Goal: Transaction & Acquisition: Download file/media

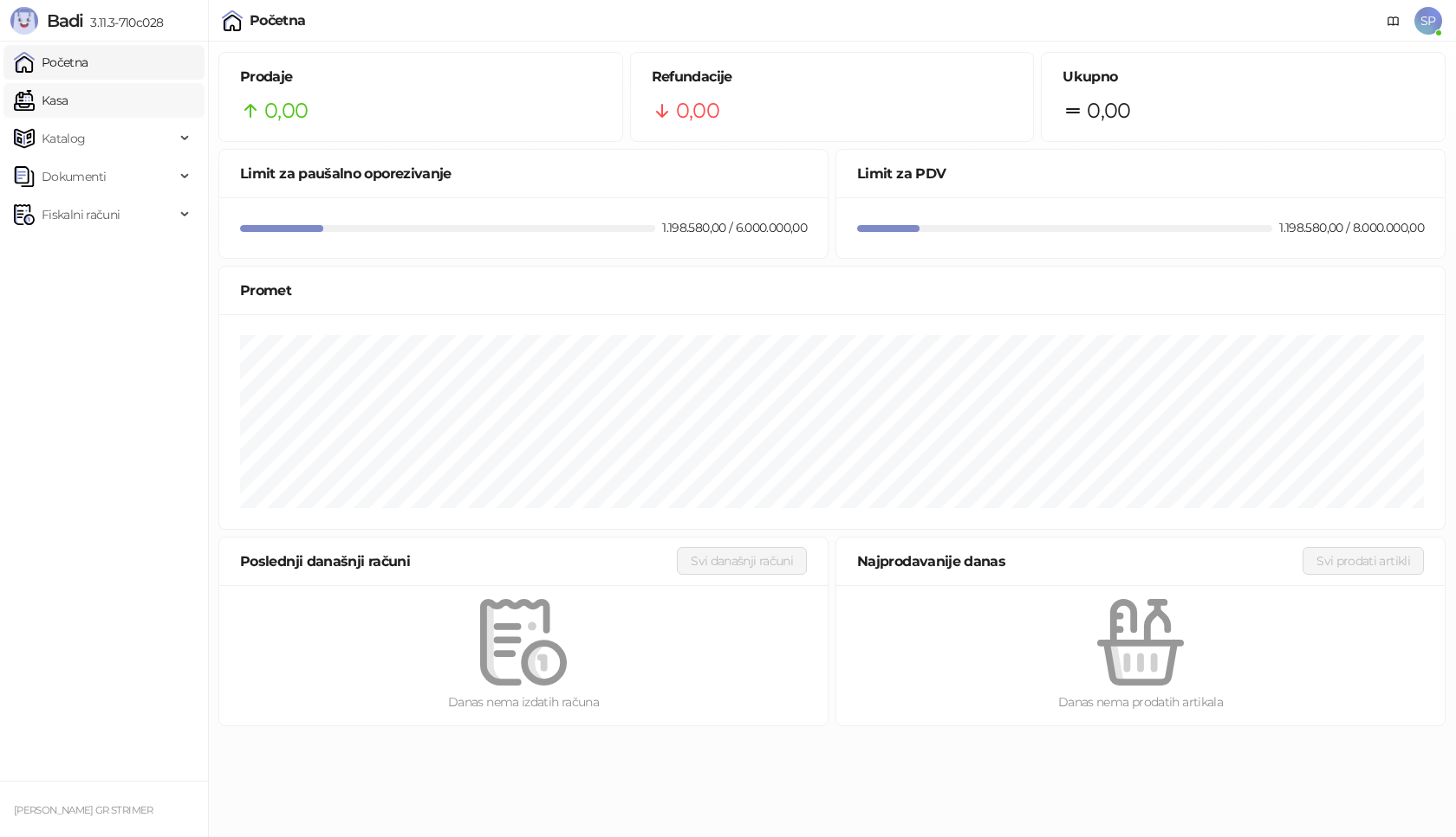
click at [68, 94] on link "Kasa" at bounding box center [41, 100] width 54 height 34
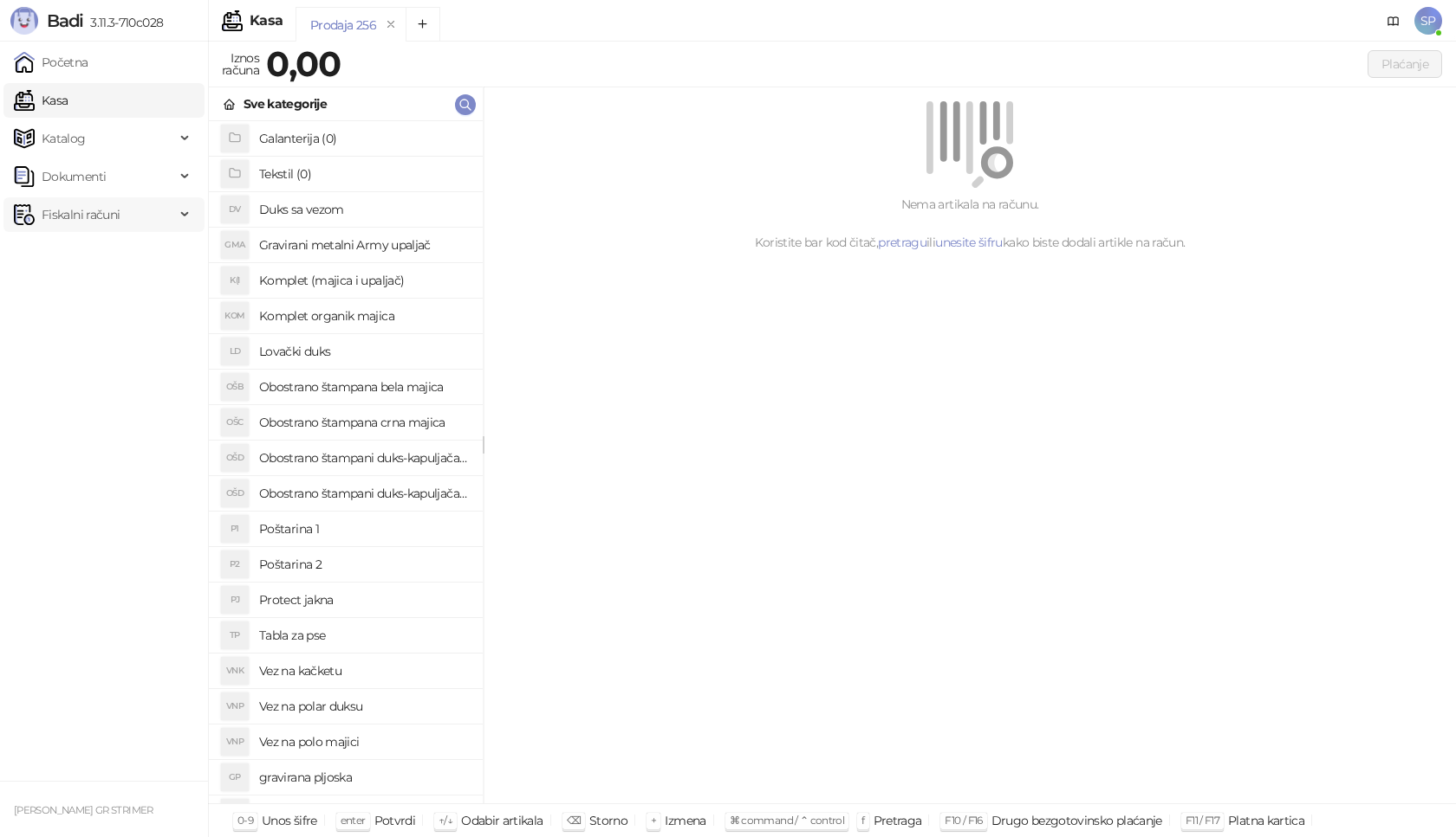
click at [132, 228] on span "Fiskalni računi" at bounding box center [94, 214] width 161 height 34
click at [115, 253] on link "Izdati računi" at bounding box center [68, 253] width 95 height 34
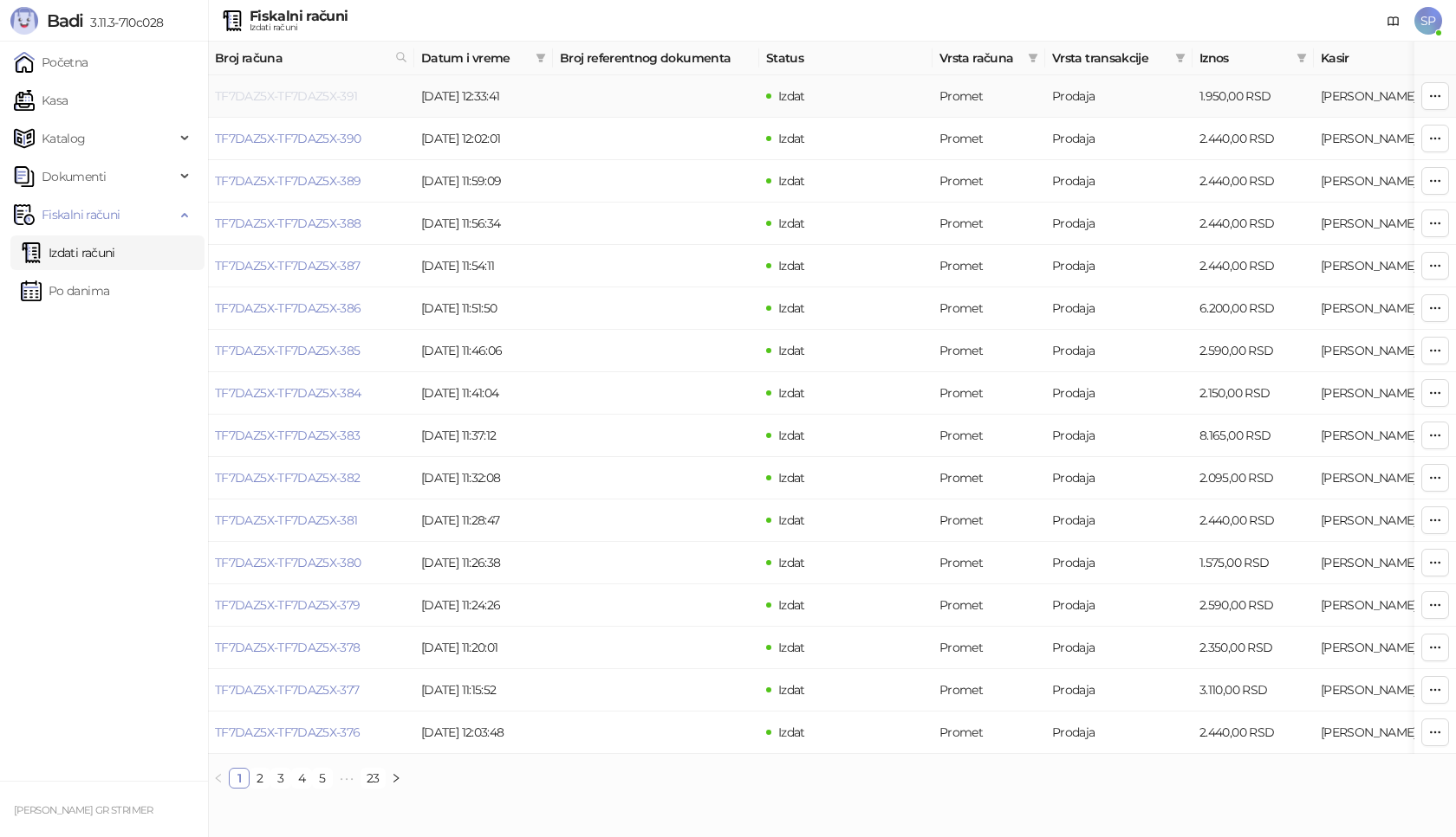
click at [345, 96] on link "TF7DAZ5X-TF7DAZ5X-391" at bounding box center [286, 95] width 143 height 15
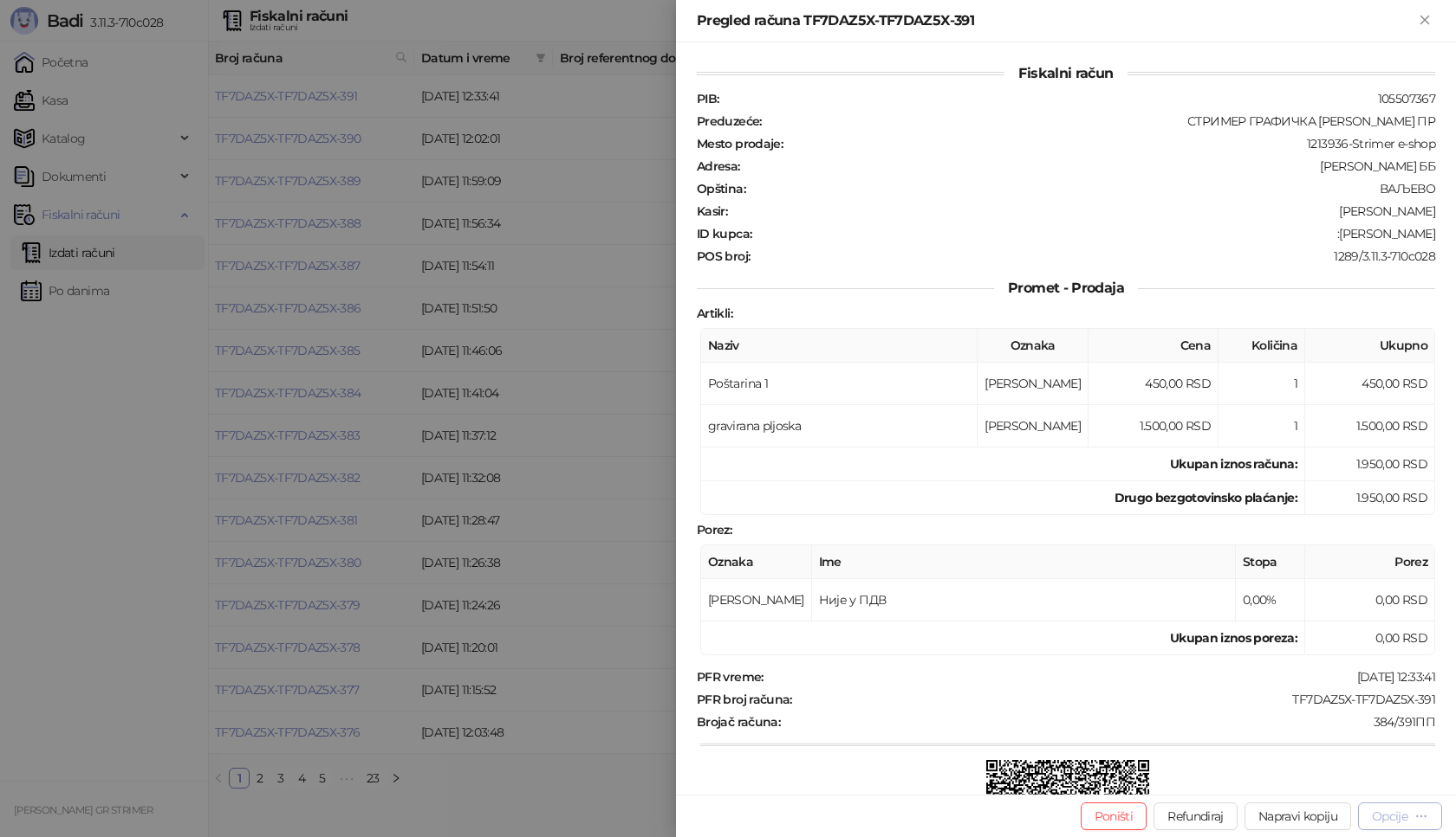
click at [1410, 823] on div "Opcije" at bounding box center [1399, 816] width 57 height 16
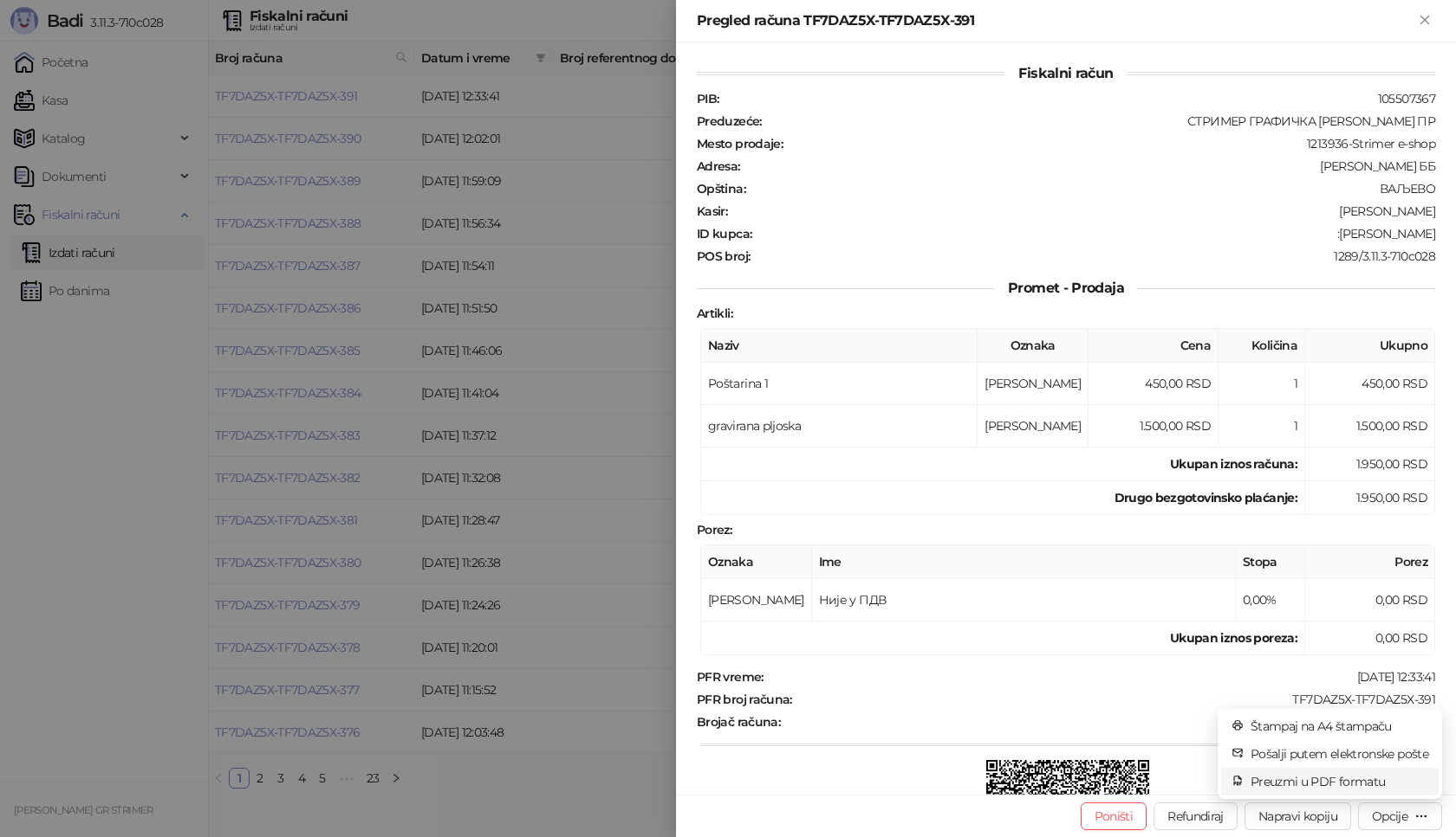
click at [1380, 784] on span "Preuzmi u PDF formatu" at bounding box center [1339, 781] width 177 height 19
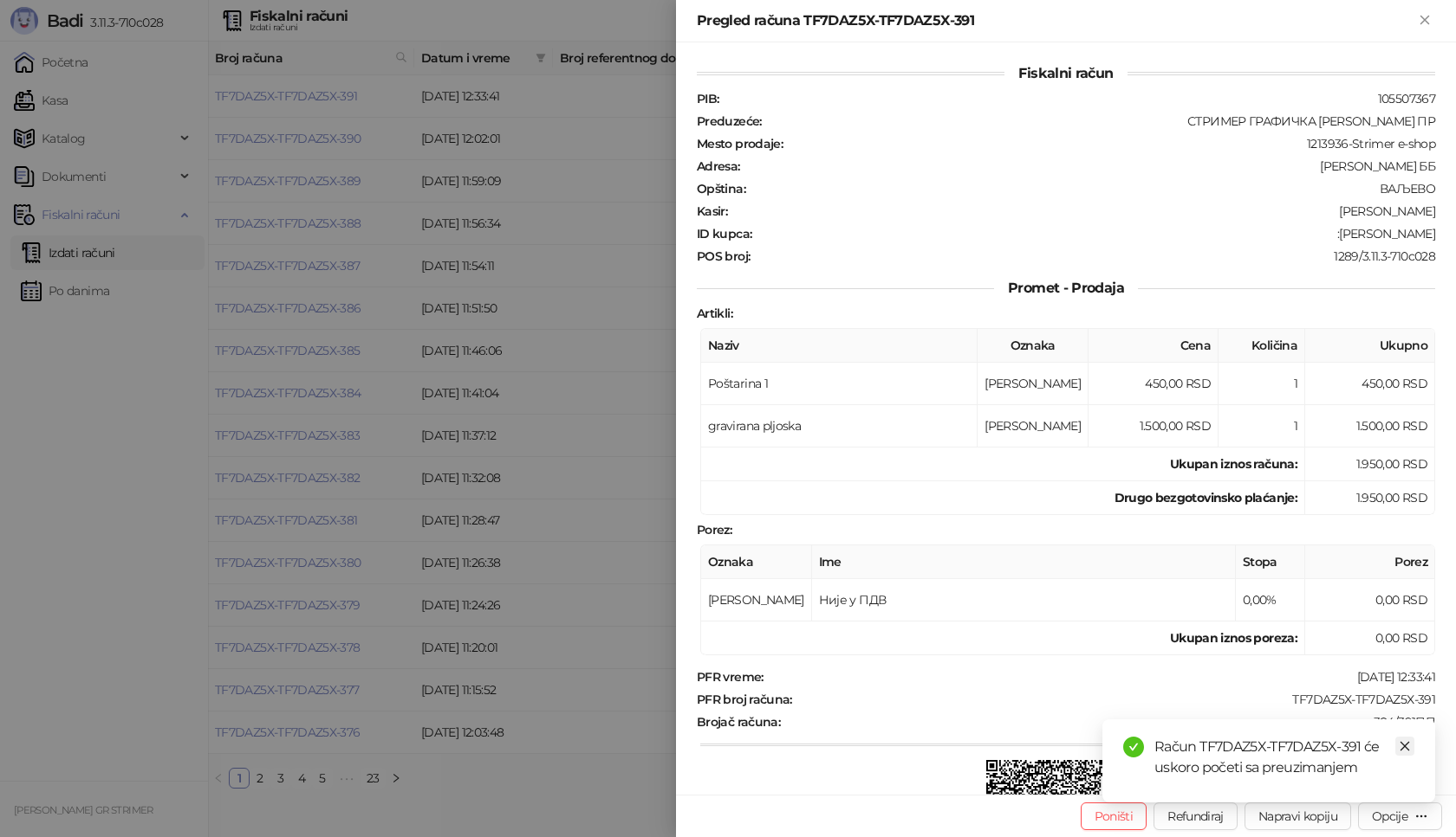
click at [1406, 745] on icon "close" at bounding box center [1404, 746] width 12 height 12
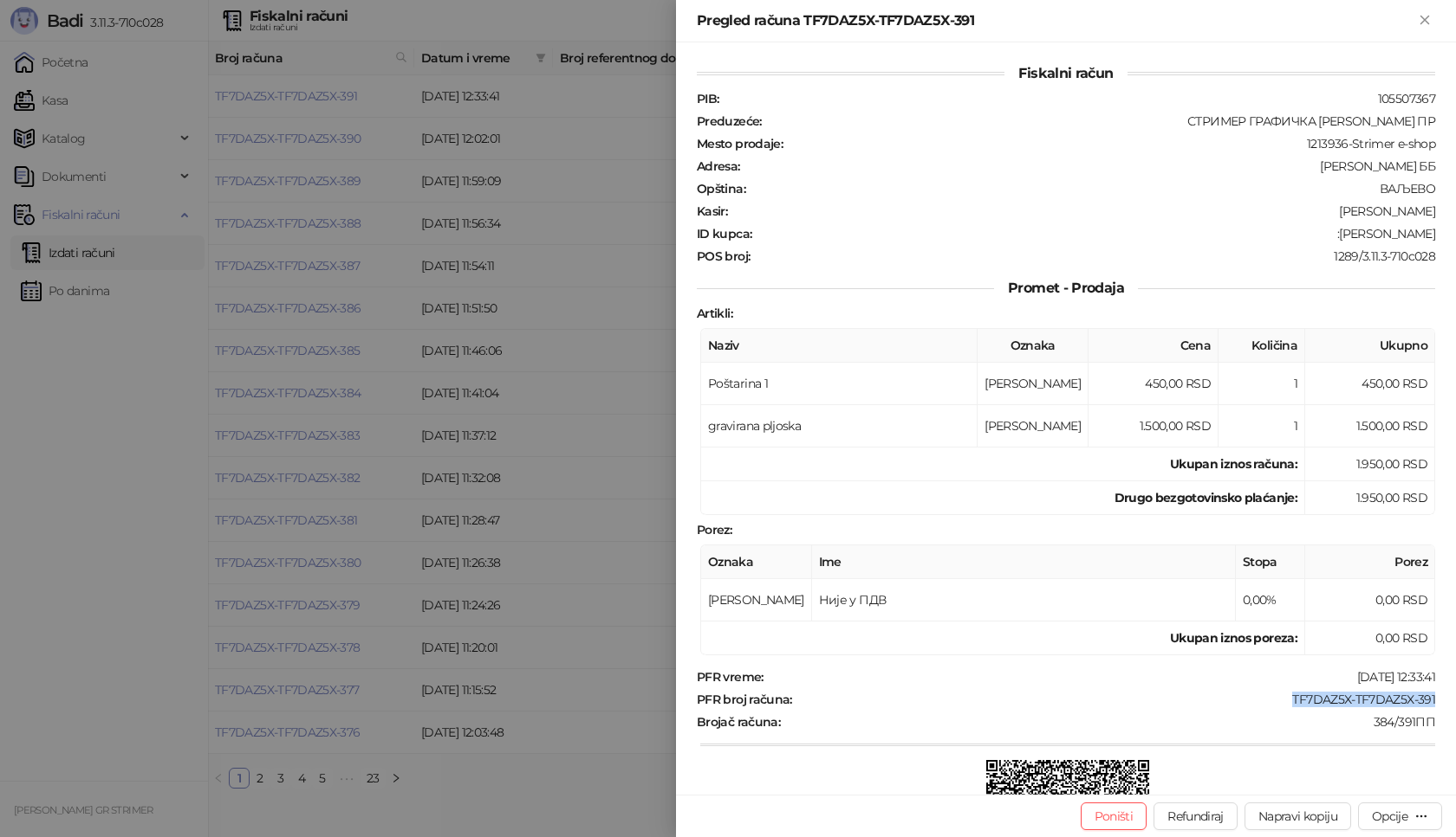
drag, startPoint x: 1427, startPoint y: 697, endPoint x: 1276, endPoint y: 704, distance: 151.2
click at [1276, 704] on div "Fiskalni račun PIB : 105507367 Preduzeće : СТРИМЕР ГРАФИЧКА РАДЊА [PERSON_NAME]…" at bounding box center [1066, 418] width 780 height 752
copy div "TF7DAZ5X-TF7DAZ5X-391"
click at [1423, 20] on icon "Zatvori" at bounding box center [1424, 19] width 15 height 15
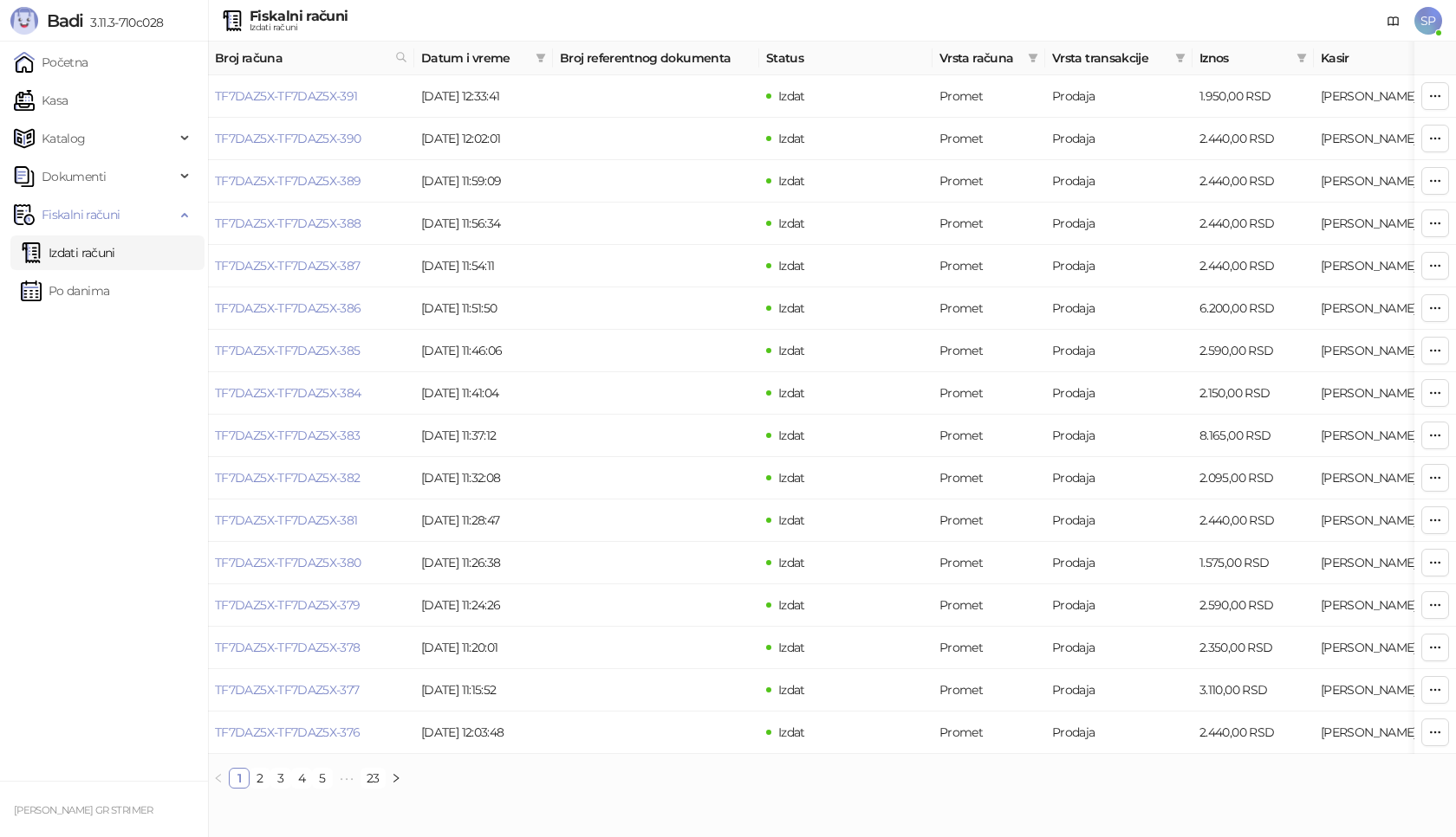
click at [1443, 12] on div "Fiskalni računi Izdati računi SP" at bounding box center [728, 21] width 1456 height 41
click at [1435, 17] on span "SP" at bounding box center [1427, 21] width 28 height 28
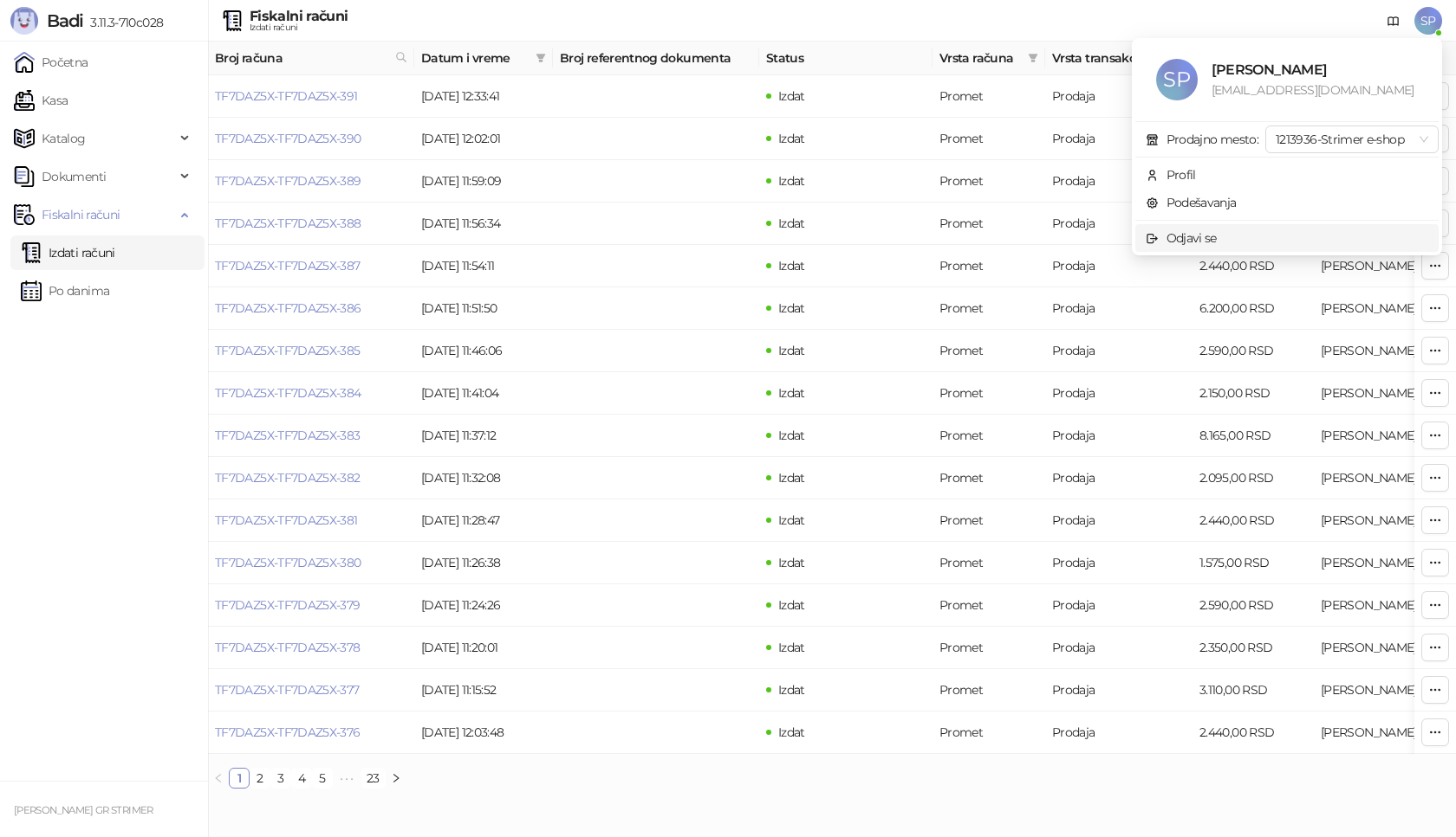
click at [1247, 236] on span "Odjavi se" at bounding box center [1287, 238] width 283 height 19
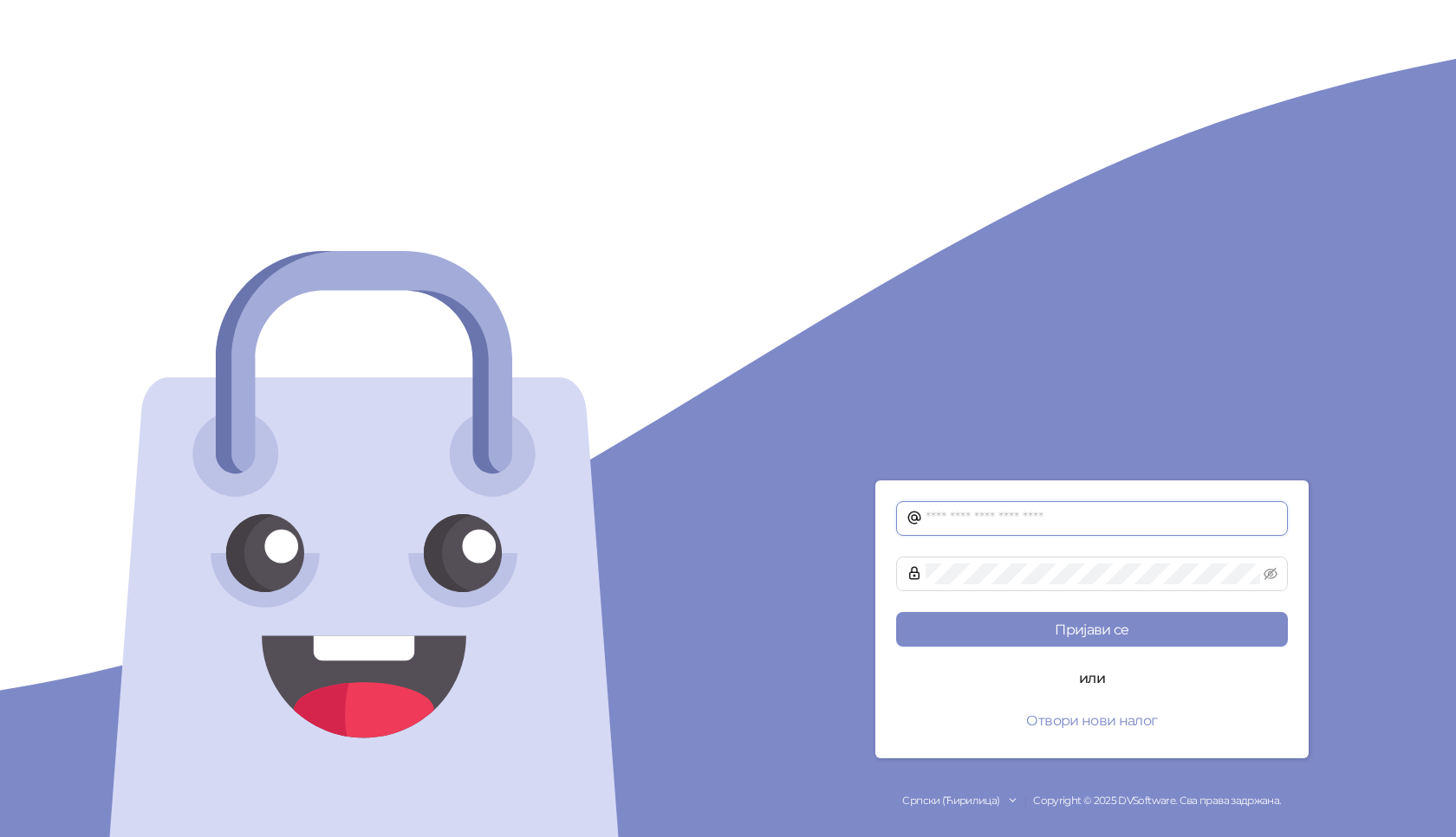
click at [994, 520] on input "text" at bounding box center [1101, 518] width 352 height 21
type input "**********"
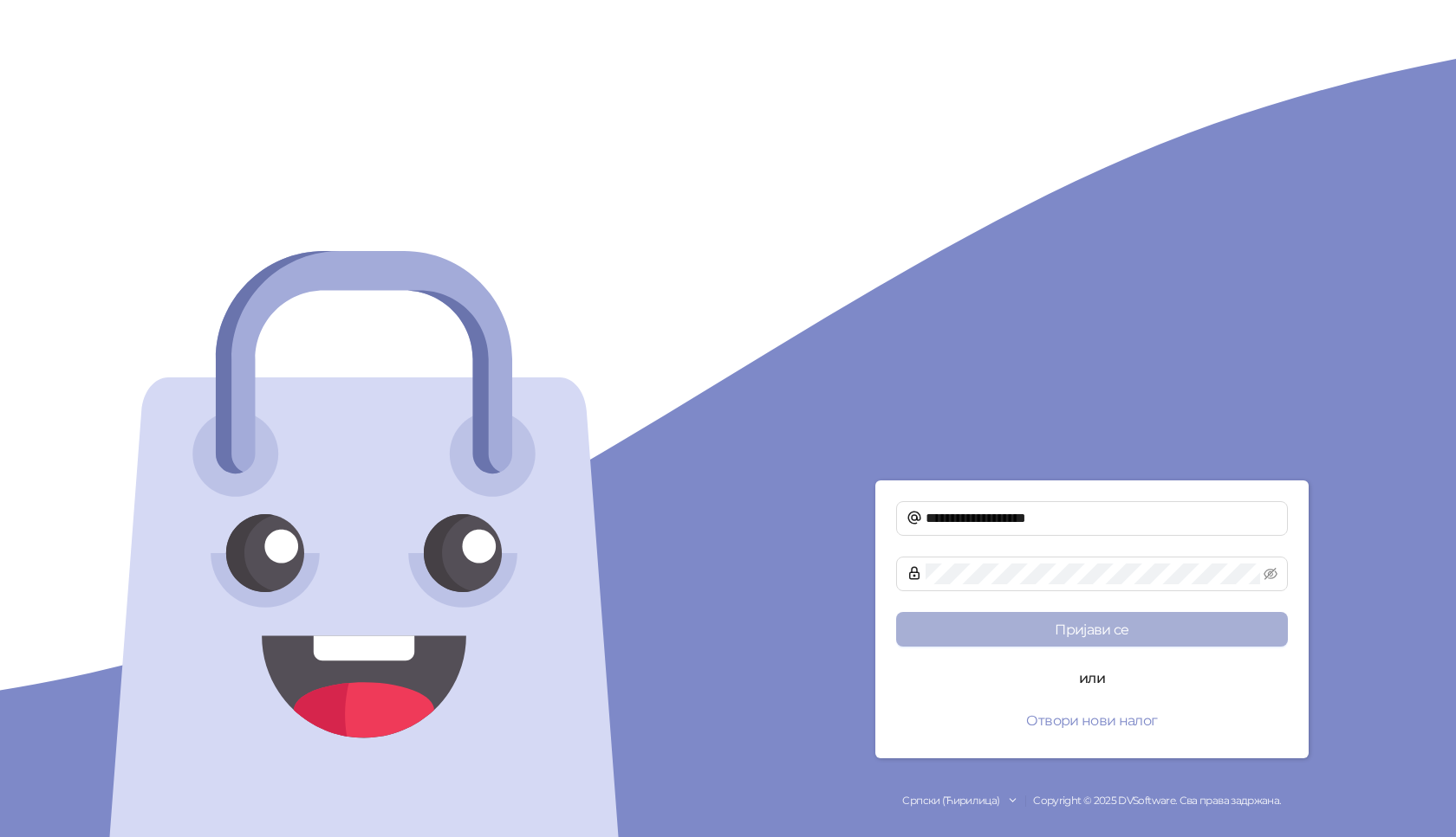
click at [1193, 619] on button "Пријави се" at bounding box center [1091, 629] width 392 height 34
